Goal: Information Seeking & Learning: Learn about a topic

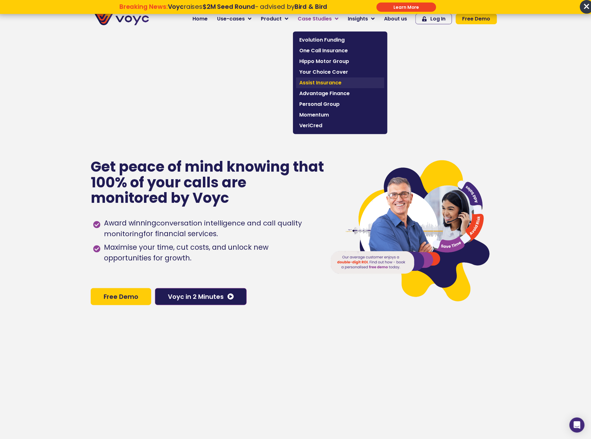
click at [336, 83] on span "Assist Insurance" at bounding box center [340, 83] width 82 height 8
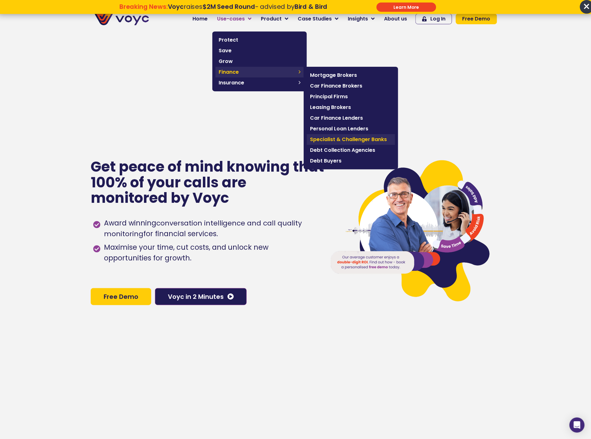
click at [363, 141] on span "Specialist & Challenger Banks" at bounding box center [351, 140] width 82 height 8
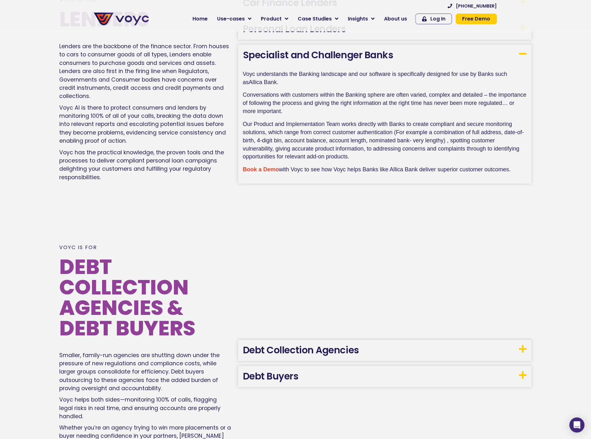
scroll to position [912, 0]
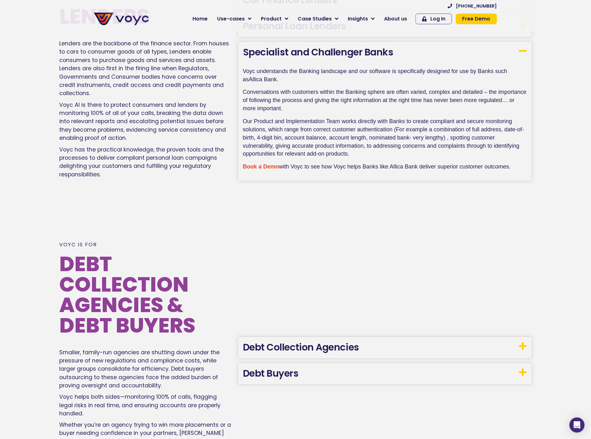
drag, startPoint x: 370, startPoint y: 157, endPoint x: 448, endPoint y: 153, distance: 77.6
click at [448, 153] on p "Our Product and Implementation Team works directly with Banks to create complia…" at bounding box center [385, 139] width 284 height 45
drag, startPoint x: 489, startPoint y: 148, endPoint x: 507, endPoint y: 158, distance: 21.0
click at [509, 159] on p "Our Product and Implementation Team works directly with Banks to create complia…" at bounding box center [385, 139] width 284 height 45
